Goal: Find specific page/section: Find specific page/section

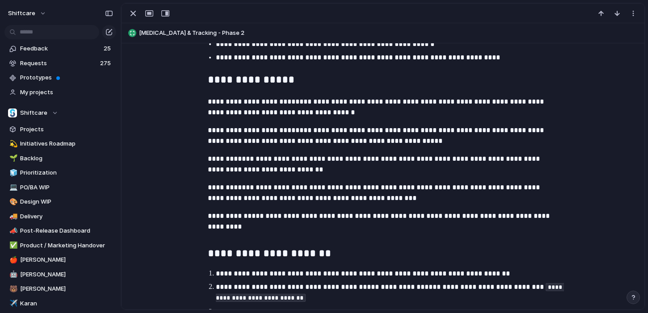
scroll to position [631, 0]
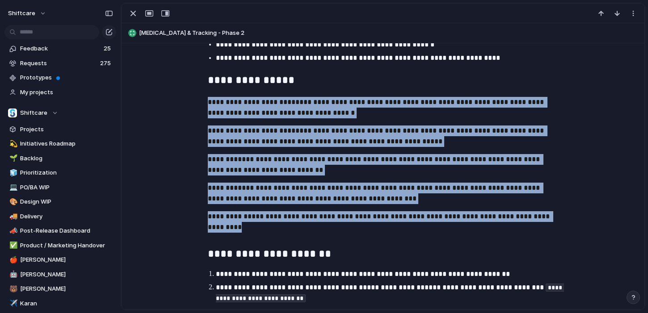
drag, startPoint x: 254, startPoint y: 228, endPoint x: 206, endPoint y: 98, distance: 138.9
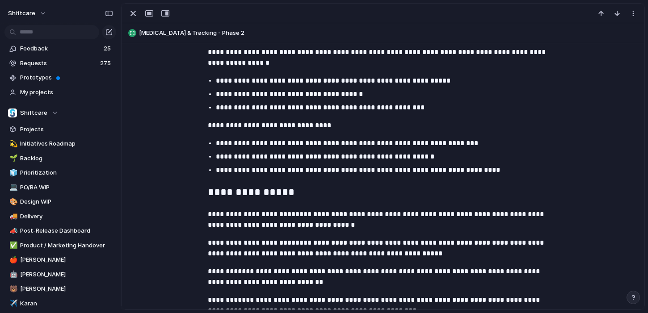
scroll to position [518, 0]
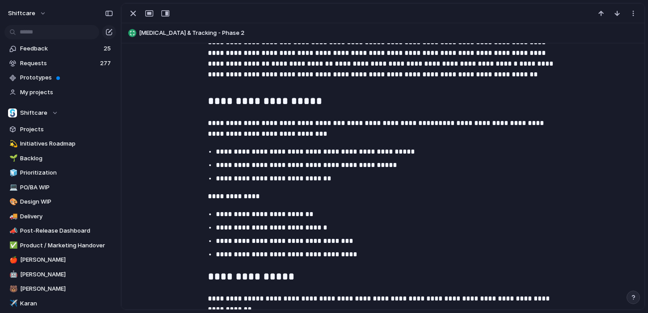
scroll to position [378, 0]
